Goal: Task Accomplishment & Management: Manage account settings

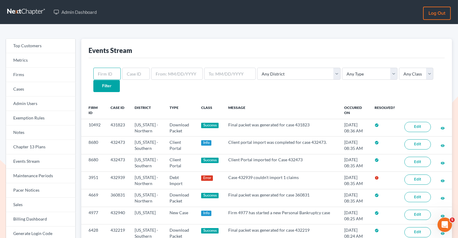
click at [106, 74] on input "text" at bounding box center [106, 74] width 27 height 12
paste input "8403"
type input "8403"
click at [120, 80] on input "Filter" at bounding box center [106, 86] width 27 height 12
click at [41, 77] on link "Firms" at bounding box center [40, 75] width 69 height 14
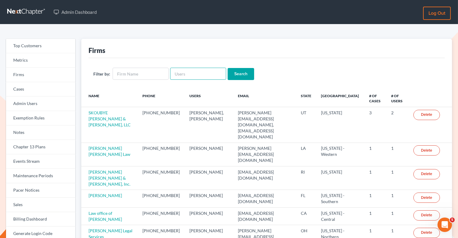
click at [200, 76] on input "text" at bounding box center [198, 74] width 56 height 12
paste input "office@jefferyjohnsonesq.com"
type input "office@jefferyjohnsonesq.com"
click at [241, 75] on input "Search" at bounding box center [241, 74] width 27 height 12
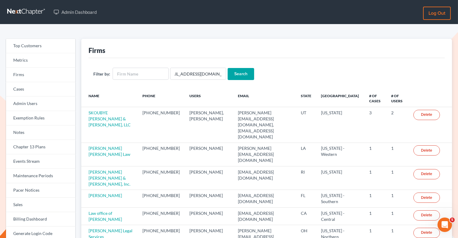
scroll to position [0, 0]
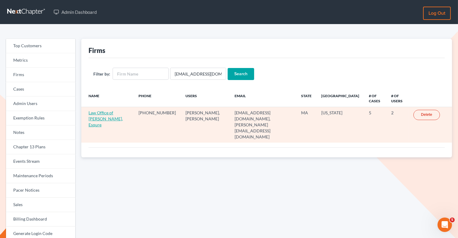
click at [109, 111] on link "Law Office of [PERSON_NAME], Esqure" at bounding box center [106, 118] width 34 height 17
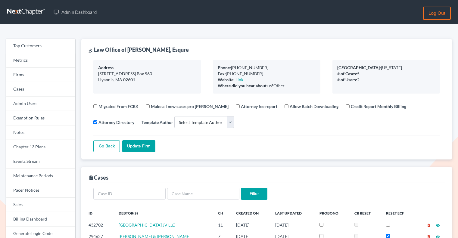
select select
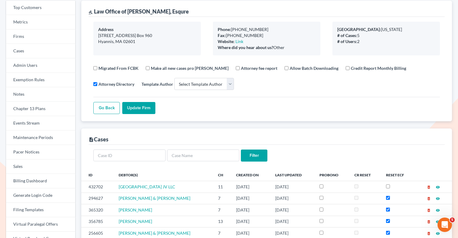
scroll to position [38, 0]
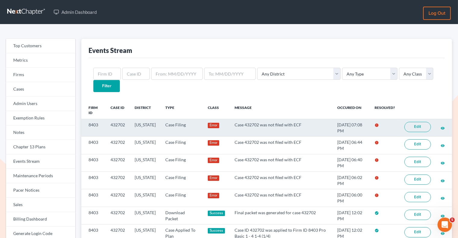
click at [416, 122] on link "Edit" at bounding box center [417, 127] width 27 height 10
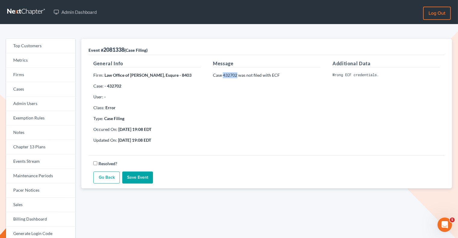
drag, startPoint x: 238, startPoint y: 74, endPoint x: 223, endPoint y: 73, distance: 14.6
click at [223, 73] on p "Case 432702 was not filed with ECF" at bounding box center [267, 75] width 108 height 6
copy p "432702"
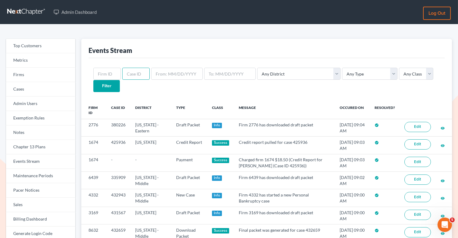
click at [135, 75] on input "text" at bounding box center [135, 74] width 27 height 12
paste input "400417"
type input "400417"
click at [120, 80] on input "Filter" at bounding box center [106, 86] width 27 height 12
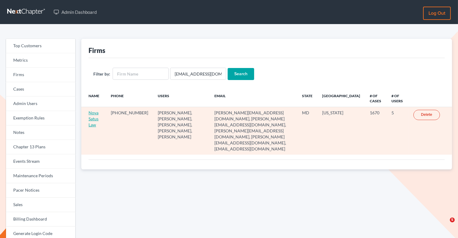
click at [98, 112] on link "Nova Satus Law" at bounding box center [94, 118] width 10 height 17
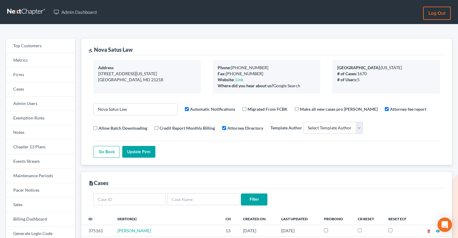
select select
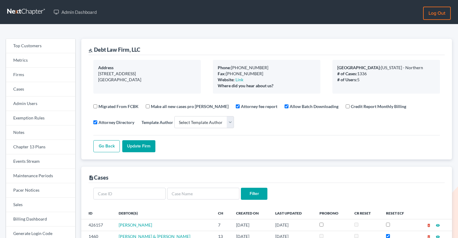
select select
